Goal: Transaction & Acquisition: Purchase product/service

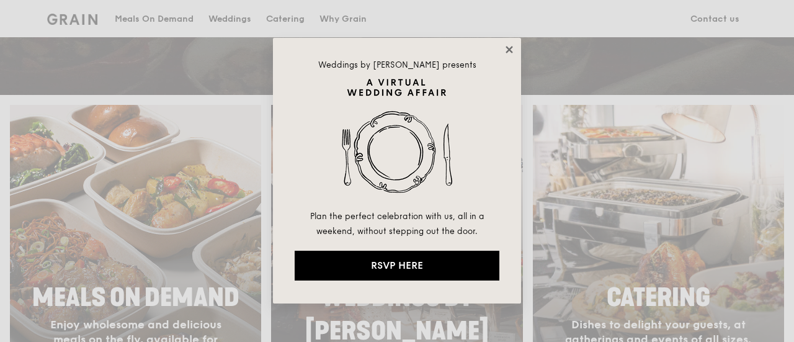
click at [509, 45] on icon at bounding box center [509, 49] width 11 height 11
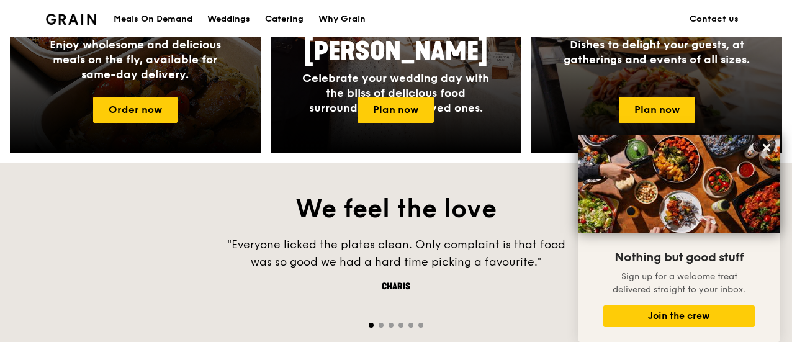
scroll to position [742, 0]
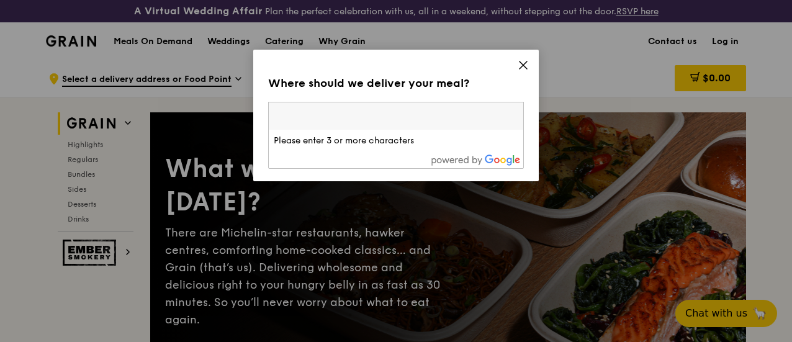
click at [382, 119] on input "search" at bounding box center [396, 115] width 254 height 27
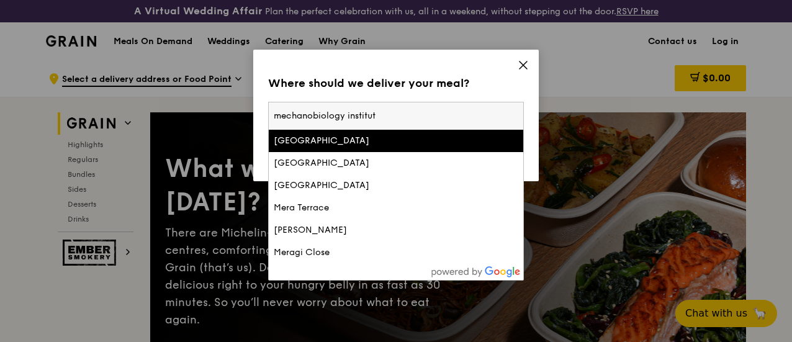
type input "mechanobiology institute"
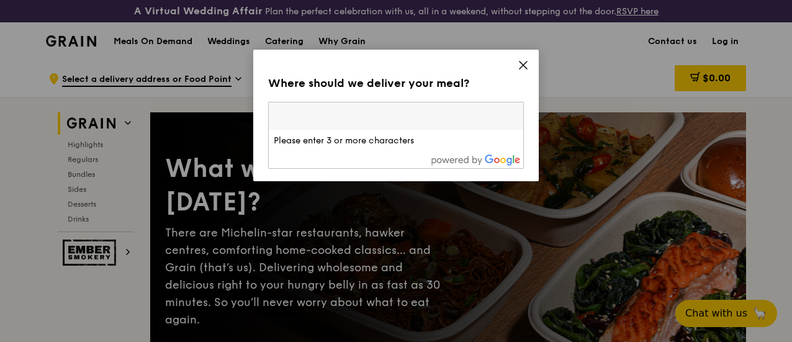
paste input "117411"
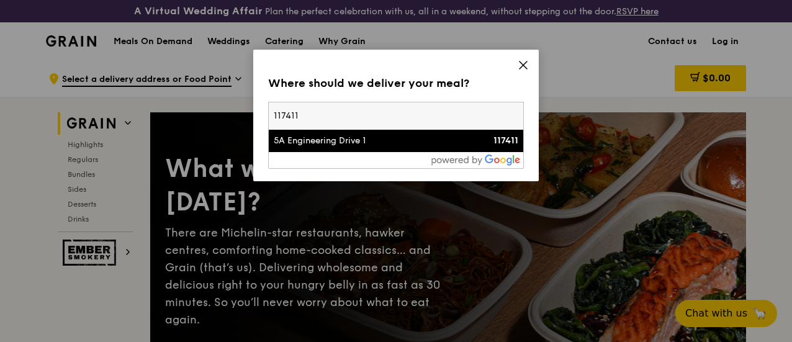
type input "117411"
click at [347, 149] on li "5A Engineering Drive 1 117411" at bounding box center [396, 141] width 254 height 22
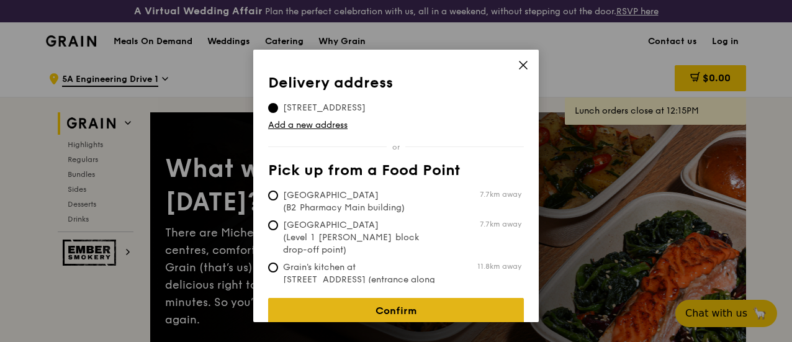
click at [326, 300] on link "Confirm" at bounding box center [396, 311] width 256 height 26
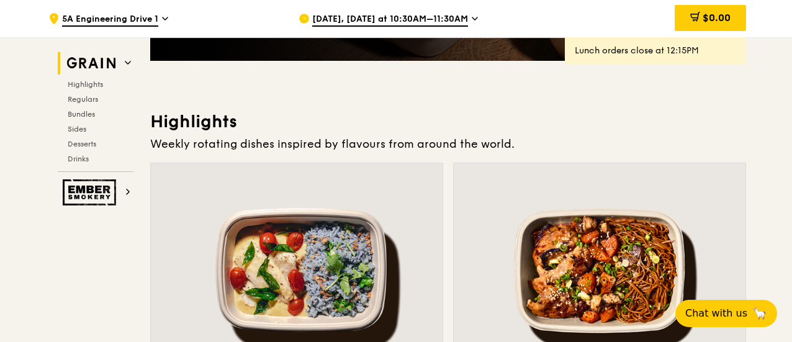
scroll to position [332, 0]
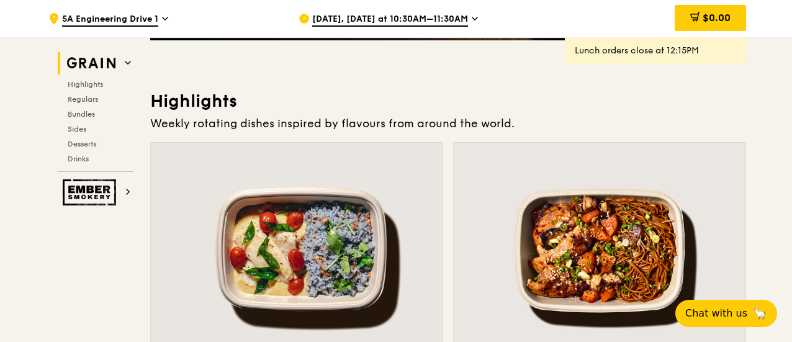
click at [411, 24] on span "[DATE], [DATE] at 10:30AM–11:30AM" at bounding box center [390, 20] width 156 height 14
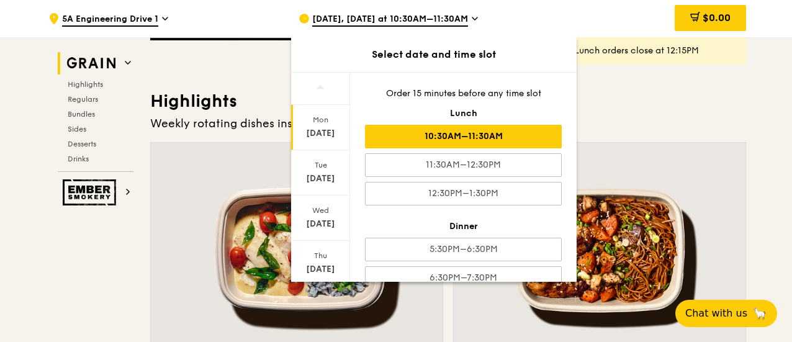
click at [433, 127] on div "10:30AM–11:30AM" at bounding box center [463, 137] width 197 height 24
click at [604, 100] on h3 "Highlights" at bounding box center [448, 101] width 596 height 22
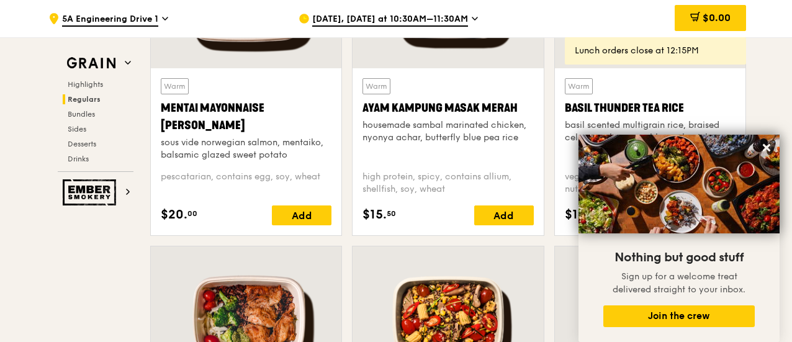
scroll to position [1230, 0]
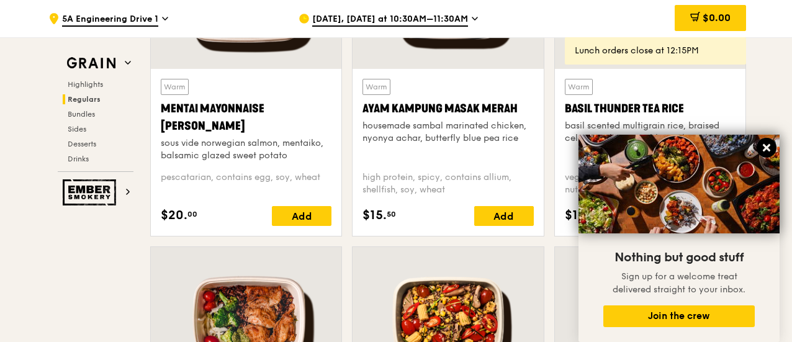
click at [763, 148] on icon at bounding box center [766, 147] width 11 height 11
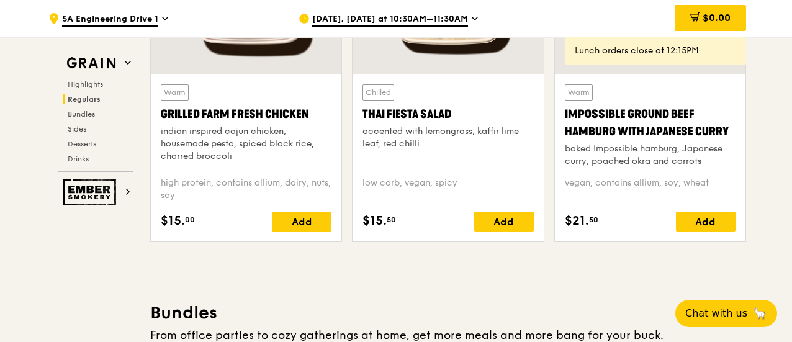
scroll to position [1561, 0]
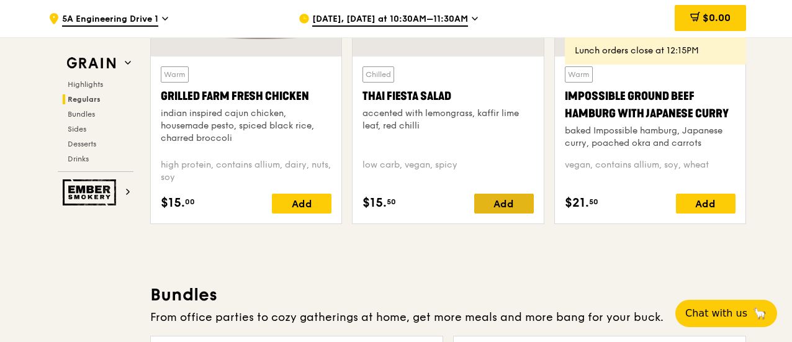
click at [510, 210] on div "Add" at bounding box center [504, 204] width 60 height 20
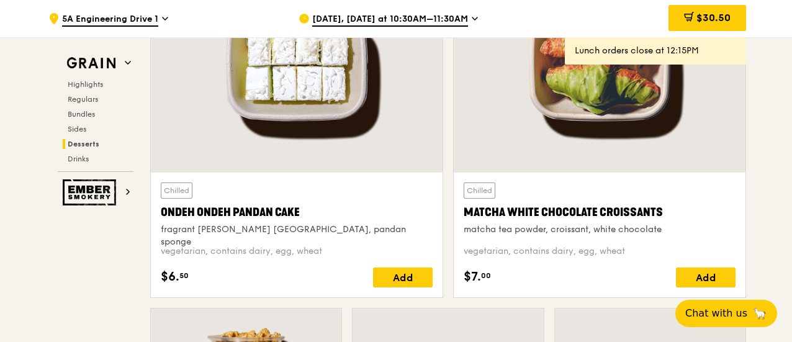
scroll to position [4032, 0]
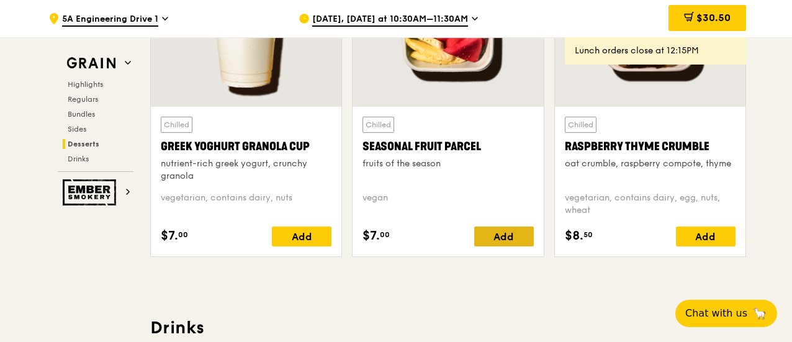
click at [502, 246] on div "Add" at bounding box center [504, 237] width 60 height 20
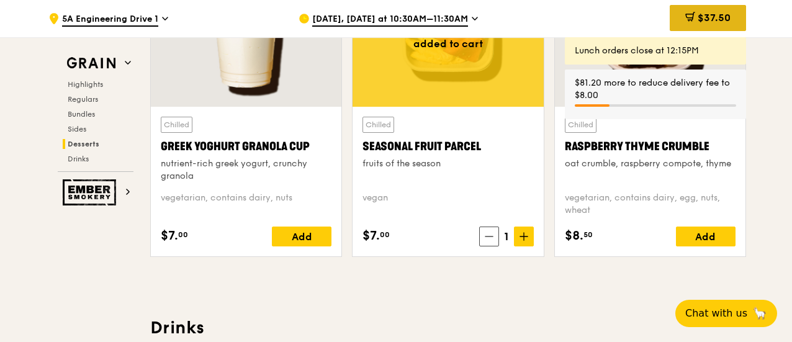
click at [704, 23] on span "$37.50" at bounding box center [714, 18] width 33 height 12
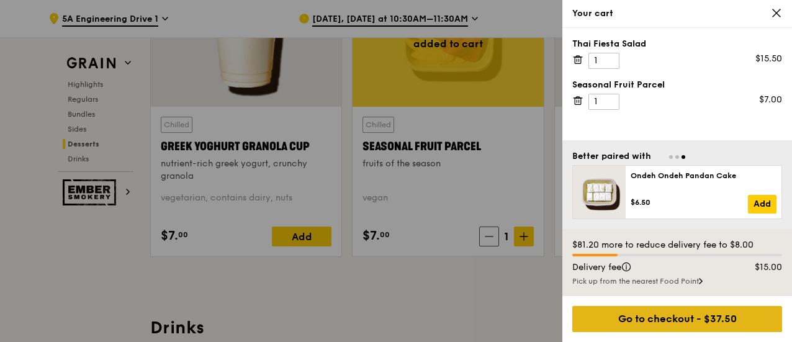
click at [648, 312] on div "Go to checkout - $37.50" at bounding box center [677, 319] width 210 height 26
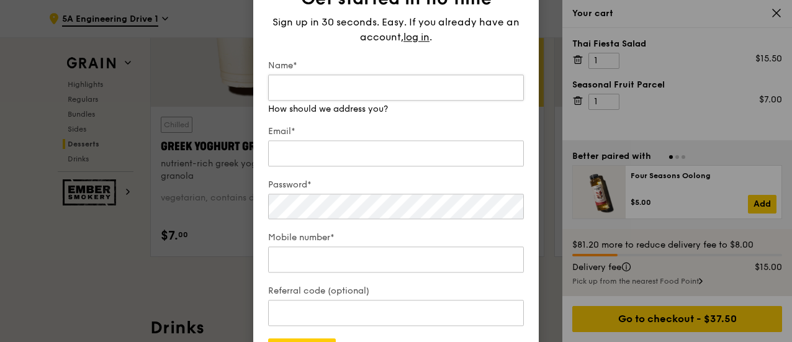
click at [380, 91] on input "Name*" at bounding box center [396, 87] width 256 height 26
type input "Moe Khin"
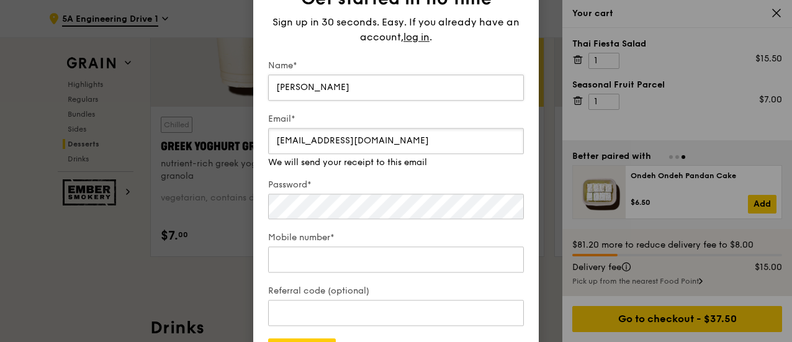
type input "moemadekhin@gmail.com"
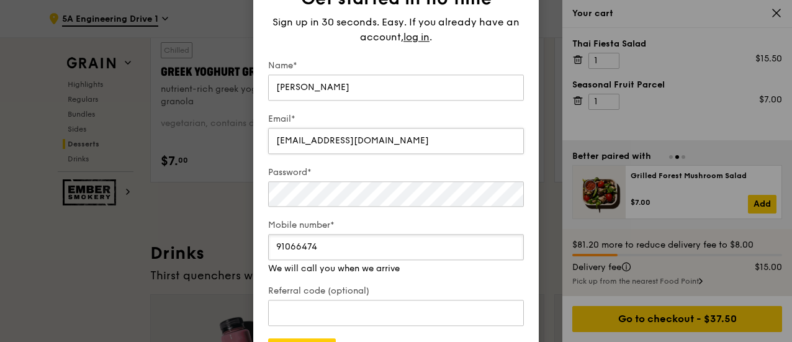
scroll to position [4108, 0]
type input "91066474"
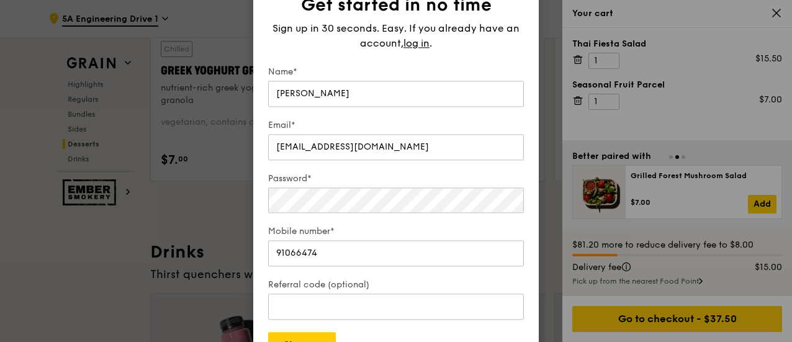
click at [378, 287] on label "Referral code (optional)" at bounding box center [396, 285] width 256 height 12
click at [378, 294] on input "Referral code (optional)" at bounding box center [396, 307] width 256 height 26
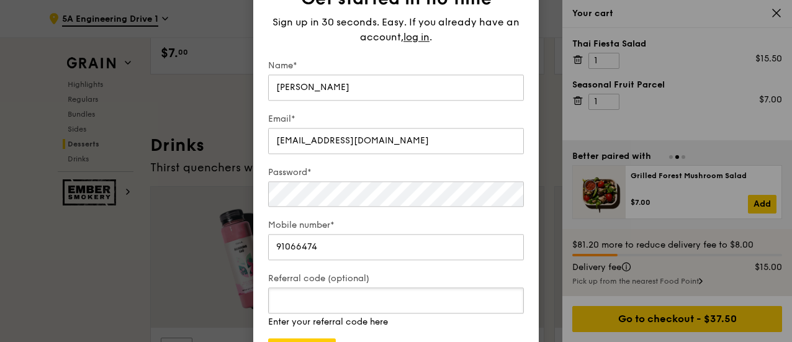
scroll to position [4216, 0]
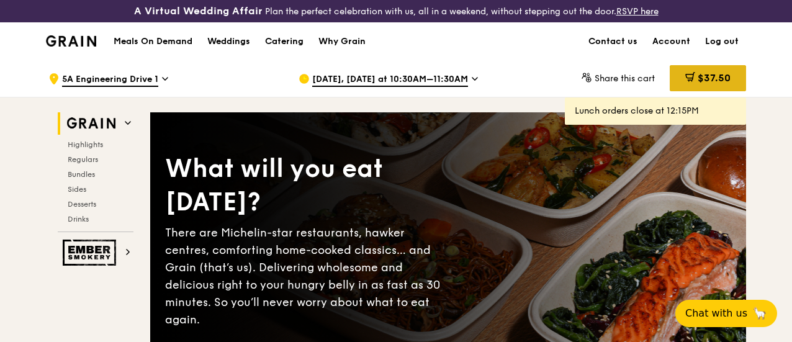
click at [671, 89] on div "$37.50" at bounding box center [708, 78] width 76 height 26
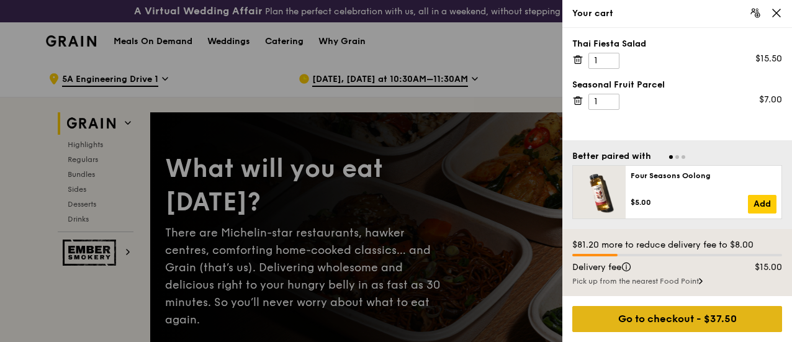
click at [653, 310] on div "Go to checkout - $37.50" at bounding box center [677, 319] width 210 height 26
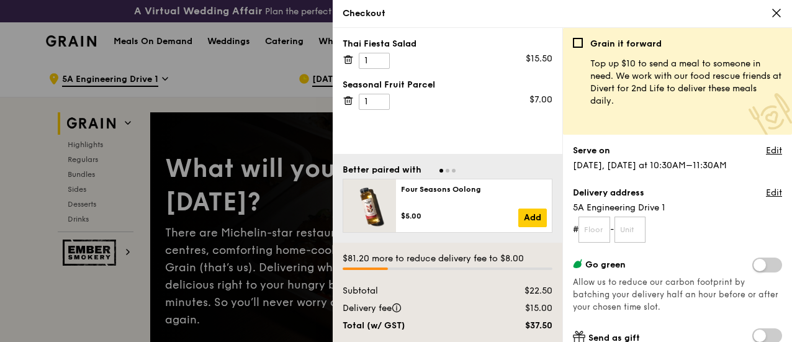
click at [349, 98] on icon at bounding box center [348, 100] width 11 height 11
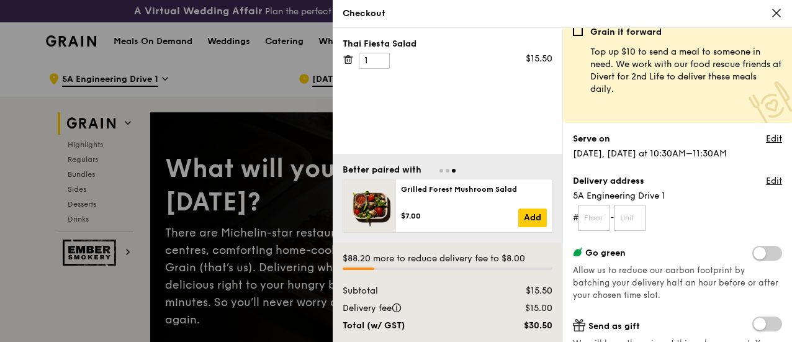
scroll to position [12, 0]
click at [603, 218] on input "text" at bounding box center [594, 217] width 32 height 26
type input "05"
click at [642, 217] on input "text" at bounding box center [630, 217] width 32 height 26
type input "01"
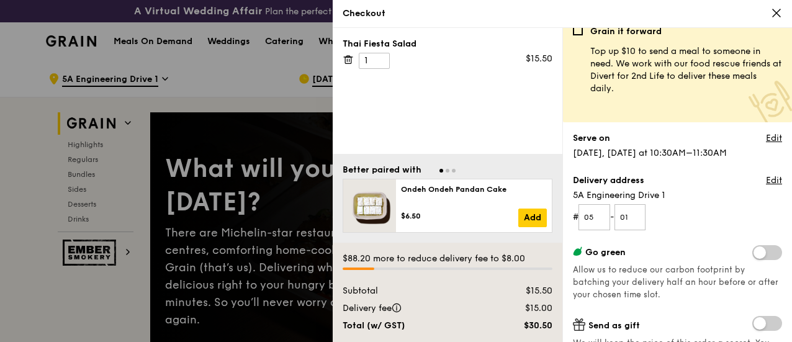
click at [656, 218] on form "# 05 - 01" at bounding box center [677, 217] width 209 height 26
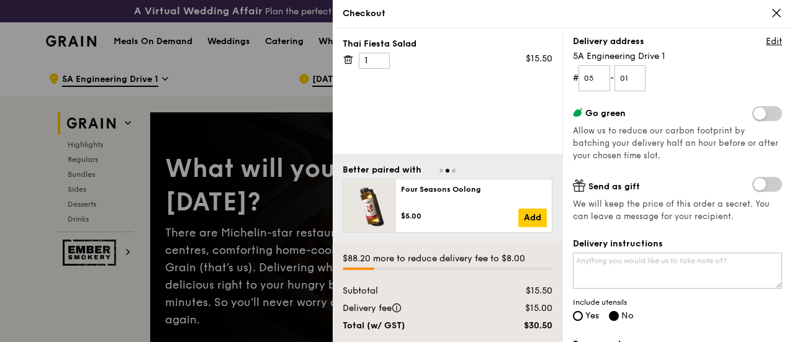
scroll to position [160, 0]
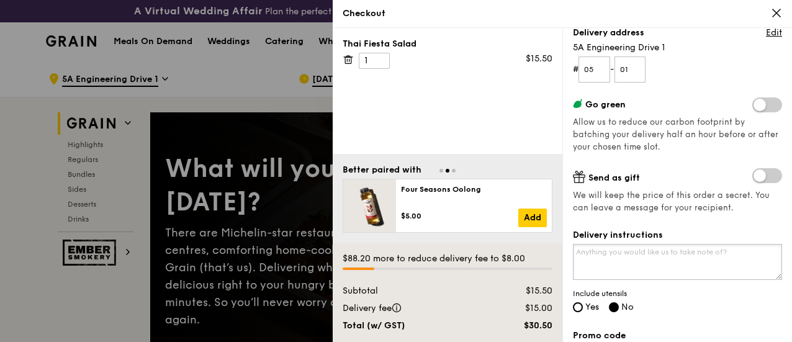
click at [618, 263] on textarea "Delivery instructions" at bounding box center [677, 262] width 209 height 36
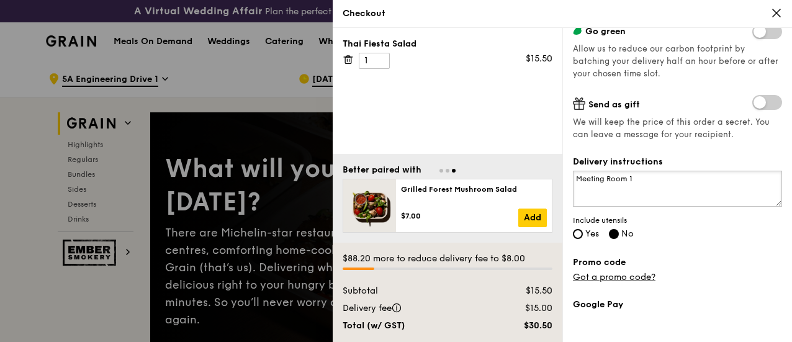
scroll to position [279, 0]
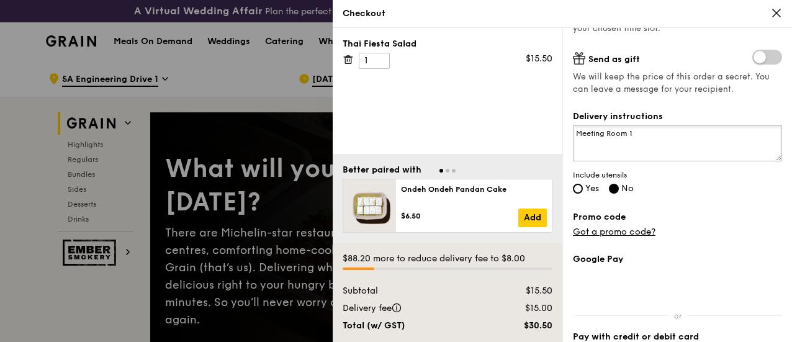
type textarea "Meeting Room 1"
click at [582, 190] on label "Yes" at bounding box center [586, 189] width 26 height 11
click at [582, 190] on input "Yes" at bounding box center [578, 189] width 10 height 10
radio input "true"
radio input "false"
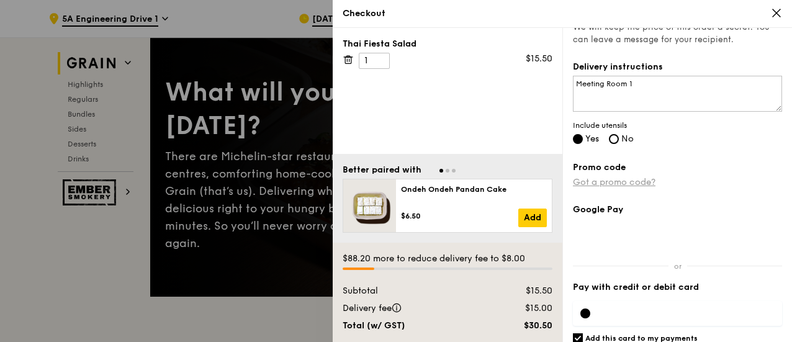
scroll to position [371, 0]
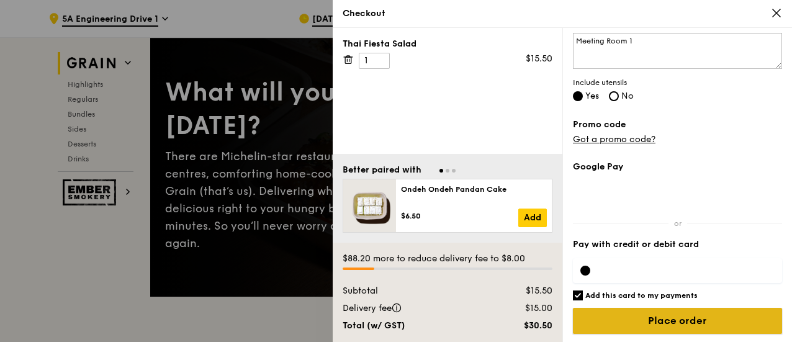
click at [637, 315] on input "Place order" at bounding box center [677, 321] width 209 height 26
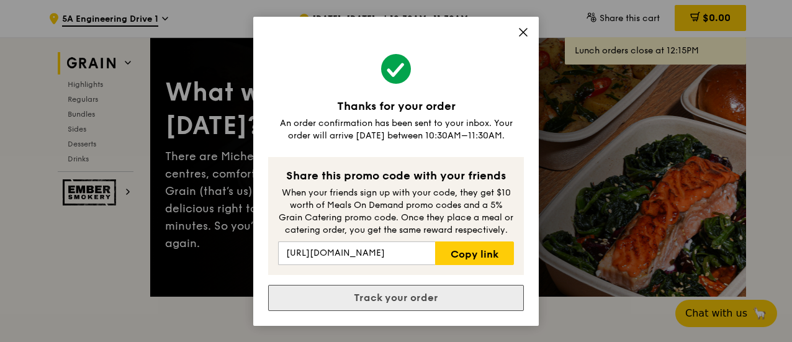
click at [429, 295] on link "Track your order" at bounding box center [396, 298] width 256 height 26
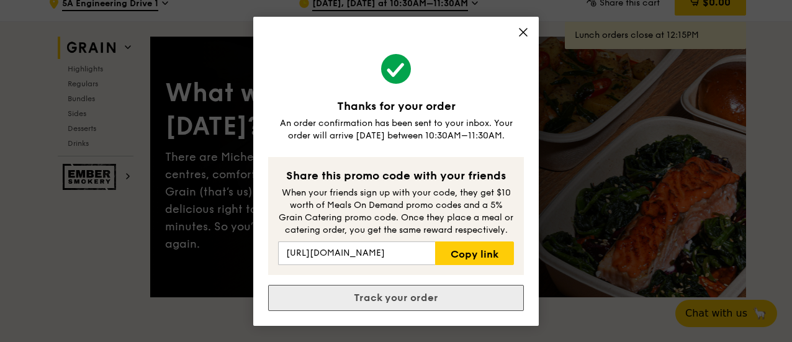
scroll to position [0, 0]
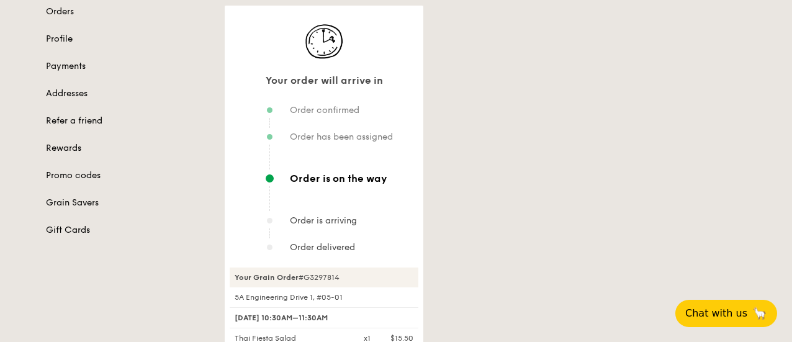
scroll to position [153, 0]
